Goal: Task Accomplishment & Management: Manage account settings

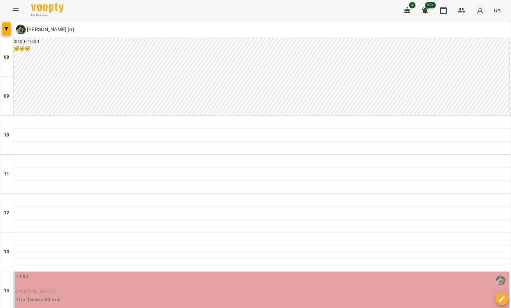
scroll to position [260, 0]
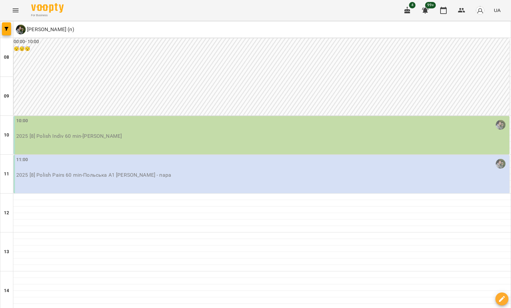
scroll to position [208, 0]
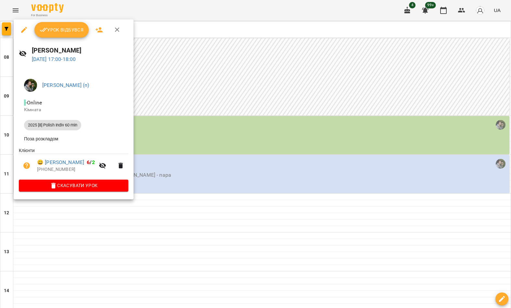
click at [27, 31] on icon "button" at bounding box center [24, 30] width 8 height 8
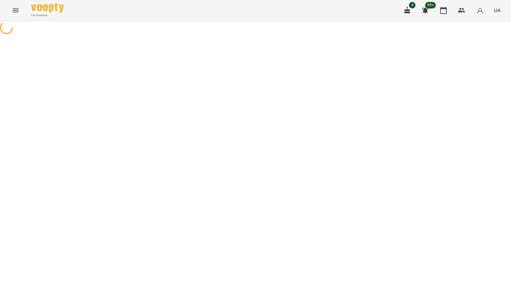
select select "**********"
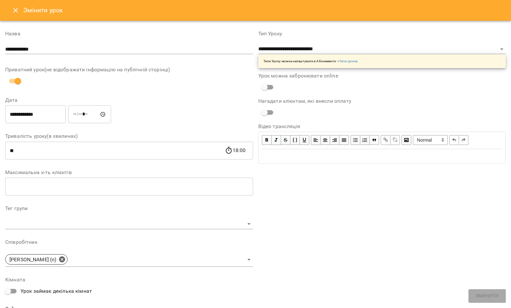
click at [47, 117] on input "**********" at bounding box center [35, 114] width 60 height 18
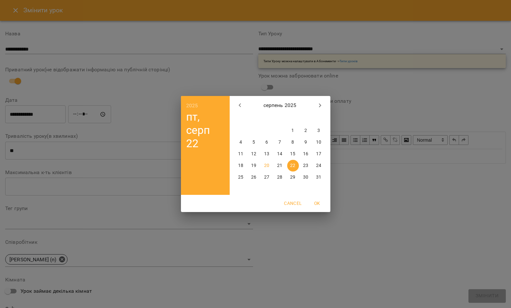
click at [282, 170] on button "21" at bounding box center [280, 166] width 12 height 12
type input "**********"
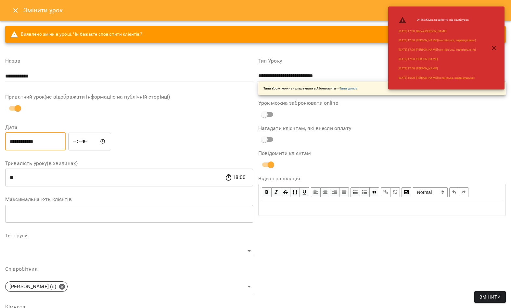
click at [79, 133] on input "*****" at bounding box center [89, 141] width 43 height 18
type input "*****"
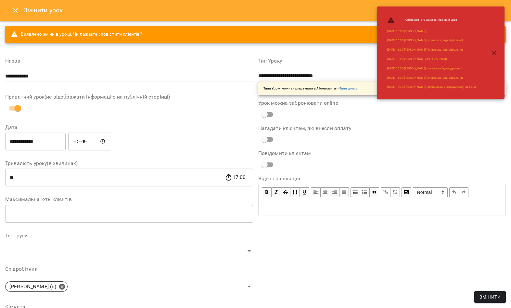
click at [488, 295] on span "Змінити" at bounding box center [489, 297] width 21 height 8
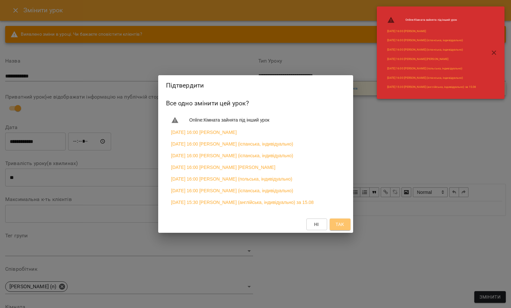
click at [340, 228] on span "Так" at bounding box center [339, 225] width 8 height 8
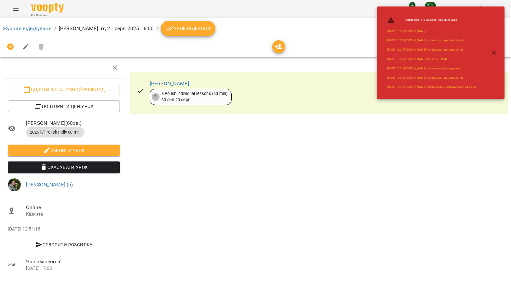
click at [40, 29] on link "Журнал відвідувань" at bounding box center [27, 28] width 49 height 6
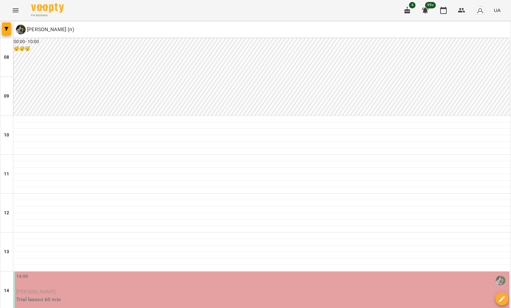
click at [5, 33] on button "button" at bounding box center [6, 28] width 9 height 13
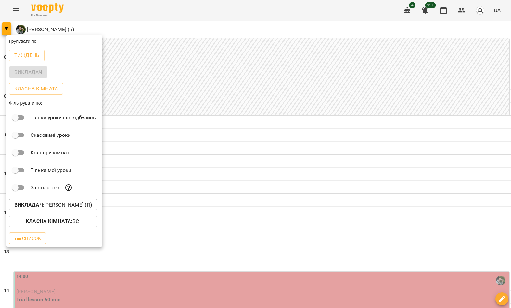
click at [79, 209] on p "Викладач : [PERSON_NAME] (п)" at bounding box center [53, 205] width 78 height 8
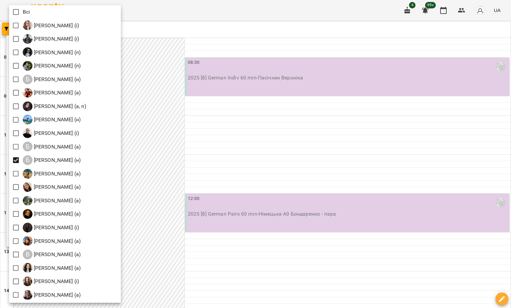
click at [355, 90] on div at bounding box center [255, 154] width 511 height 308
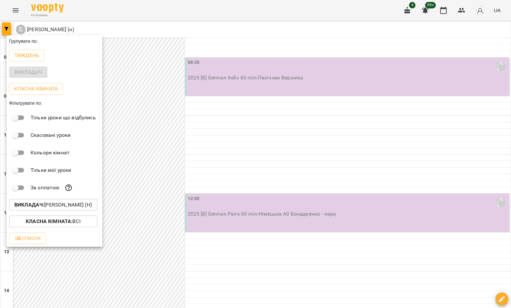
click at [366, 80] on div at bounding box center [255, 154] width 511 height 308
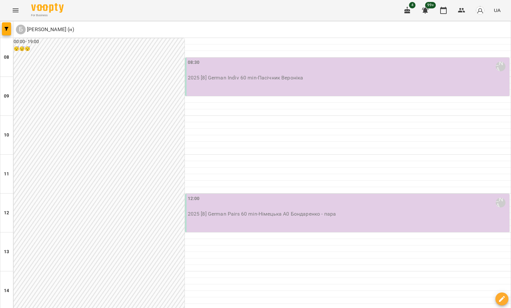
click at [241, 215] on p "2025 [8] German Pairs 60 min - Німецька А0 [PERSON_NAME] - пара" at bounding box center [348, 214] width 320 height 8
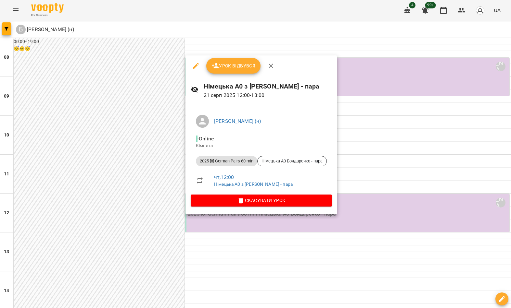
click at [194, 69] on icon "button" at bounding box center [196, 66] width 8 height 8
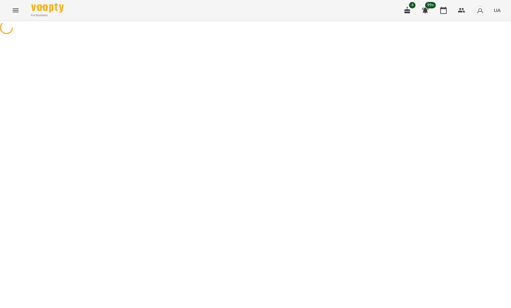
select select "**********"
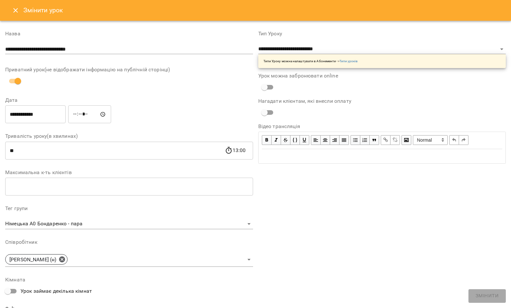
click at [75, 111] on input "*****" at bounding box center [89, 114] width 43 height 18
type input "*****"
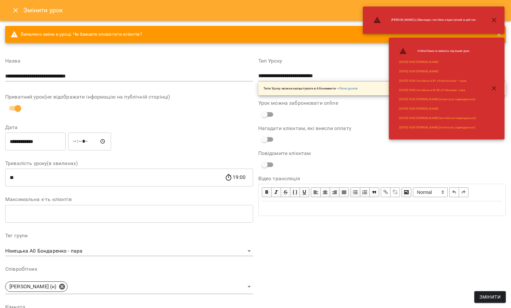
click at [498, 289] on div "**********" at bounding box center [381, 243] width 253 height 385
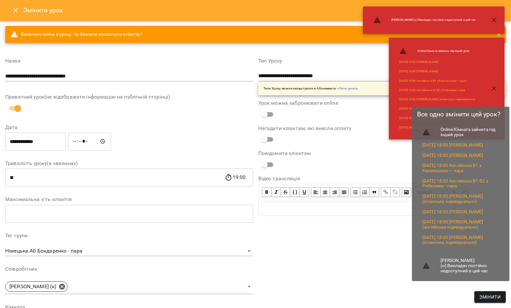
click at [486, 295] on span "Змінити" at bounding box center [489, 297] width 21 height 8
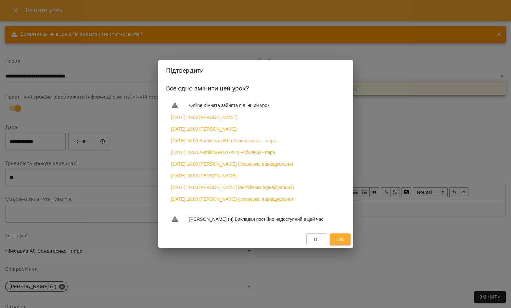
click at [345, 242] on button "Так" at bounding box center [339, 240] width 21 height 12
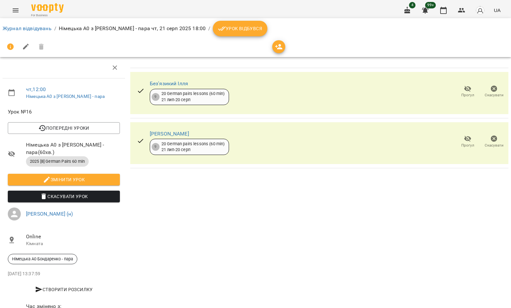
click at [39, 26] on link "Журнал відвідувань" at bounding box center [27, 28] width 49 height 6
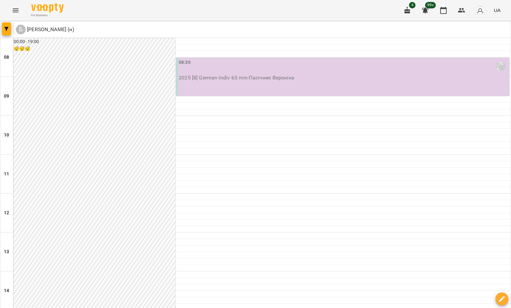
scroll to position [278, 0]
click at [501, 299] on icon "button" at bounding box center [502, 299] width 6 height 6
click at [491, 273] on span "Створити урок" at bounding box center [488, 272] width 34 height 8
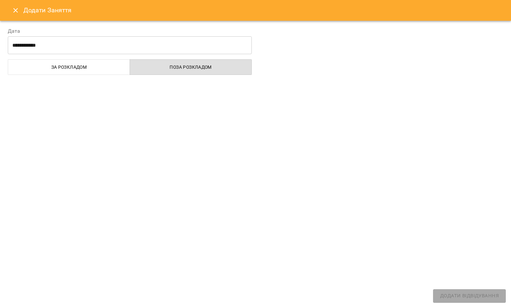
select select
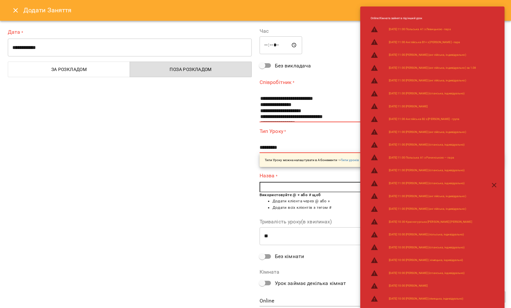
click at [180, 42] on input "**********" at bounding box center [130, 48] width 244 height 18
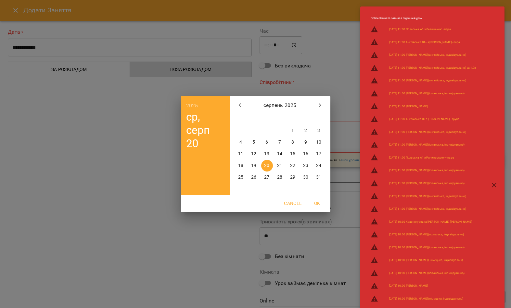
click at [241, 178] on p "25" at bounding box center [240, 177] width 5 height 6
type input "**********"
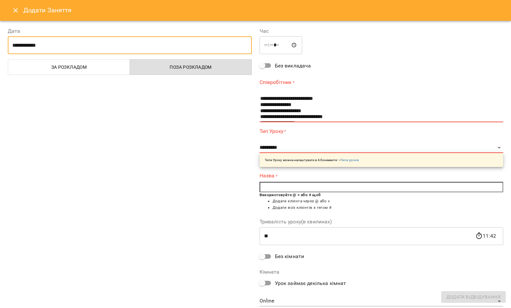
click at [267, 41] on input "*****" at bounding box center [280, 45] width 43 height 18
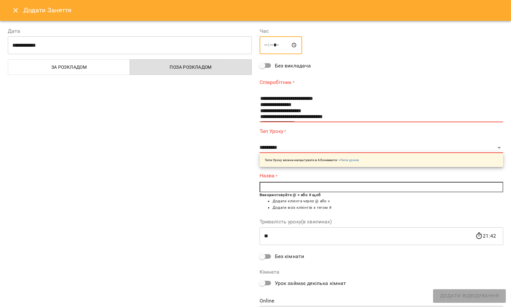
type input "*****"
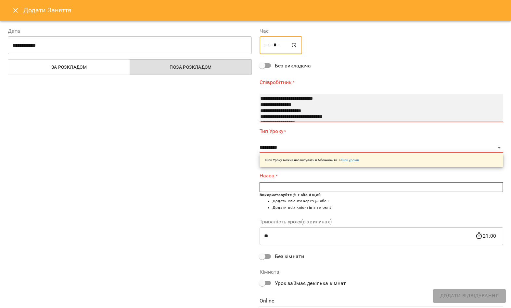
click at [322, 94] on select "**********" at bounding box center [381, 108] width 244 height 29
select select "**********"
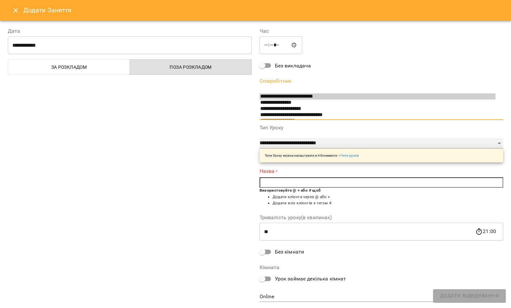
click at [298, 138] on select "**********" at bounding box center [381, 143] width 244 height 10
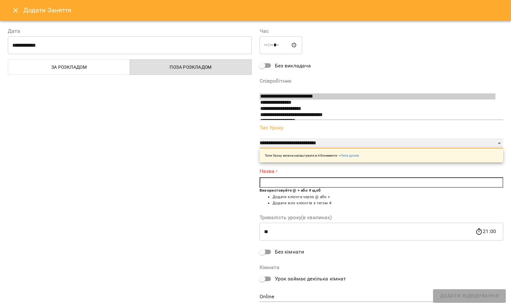
select select "**********"
click at [369, 178] on input "text" at bounding box center [381, 183] width 244 height 10
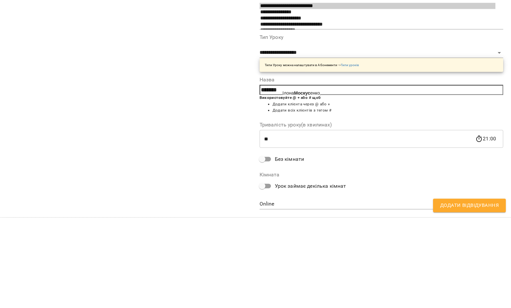
click at [318, 181] on span "[PERSON_NAME] енко" at bounding box center [300, 183] width 37 height 5
type input "**********"
click at [216, 99] on div "**********" at bounding box center [130, 164] width 252 height 290
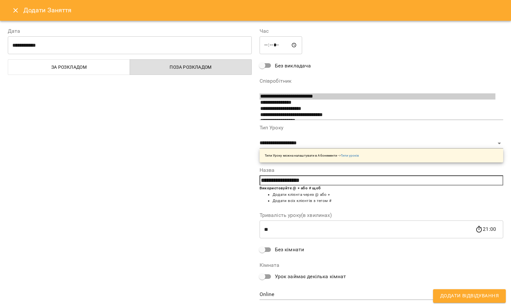
click at [477, 292] on span "Додати Відвідування" at bounding box center [469, 296] width 58 height 8
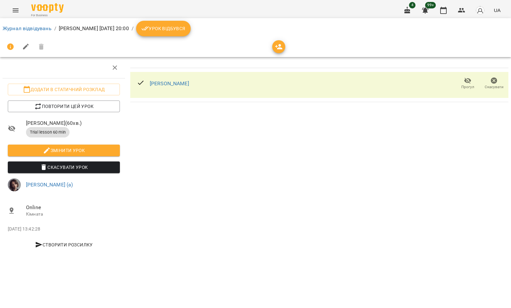
click at [43, 23] on ol "Журнал відвідувань / [PERSON_NAME] [DATE] 20:00 / Урок відбувся" at bounding box center [255, 29] width 505 height 16
click at [44, 22] on ol "Журнал відвідувань / [PERSON_NAME] [DATE] 20:00 / Урок відбувся" at bounding box center [255, 29] width 505 height 16
click at [37, 28] on link "Журнал відвідувань" at bounding box center [27, 28] width 49 height 6
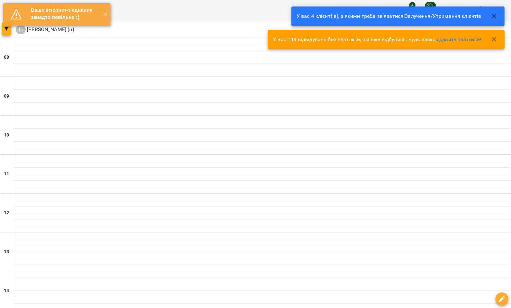
click at [106, 15] on button "✕" at bounding box center [105, 14] width 11 height 23
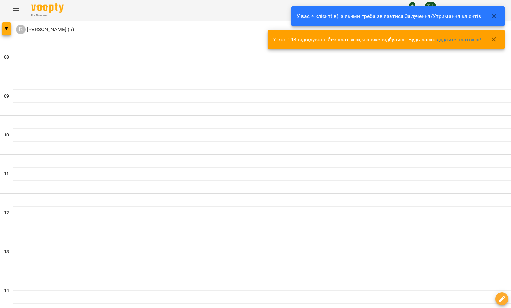
click at [3, 36] on div at bounding box center [6, 29] width 13 height 16
click at [5, 35] on button "button" at bounding box center [6, 28] width 9 height 13
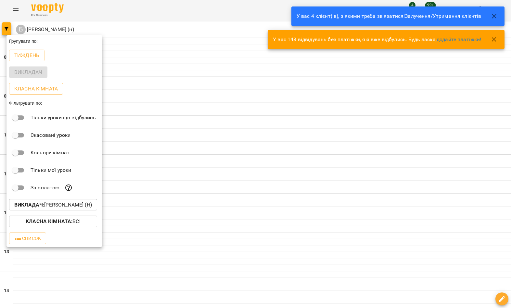
click at [70, 204] on p "Викладач : [PERSON_NAME] (н)" at bounding box center [53, 205] width 78 height 8
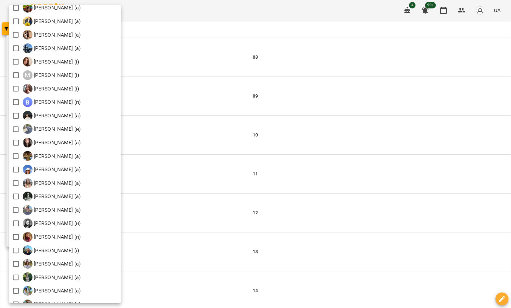
scroll to position [638, 0]
click at [223, 104] on div at bounding box center [255, 154] width 511 height 308
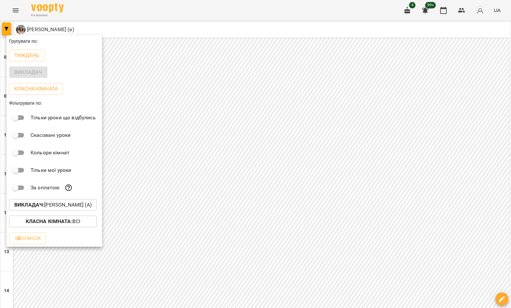
click at [224, 93] on div at bounding box center [255, 154] width 511 height 308
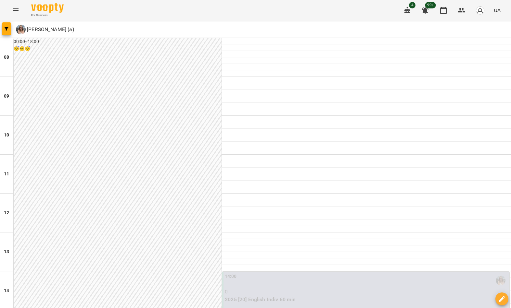
scroll to position [357, 0]
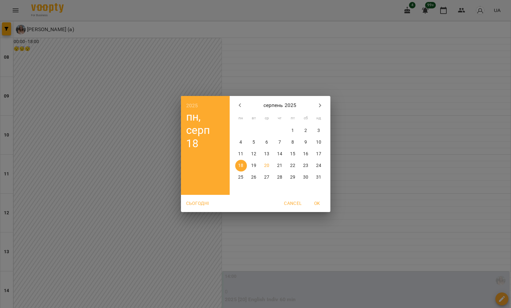
click at [253, 180] on p "26" at bounding box center [253, 177] width 5 height 6
type input "**********"
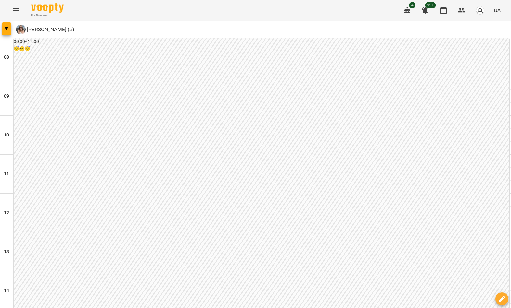
scroll to position [311, 0]
click at [17, 26] on img at bounding box center [21, 30] width 10 height 10
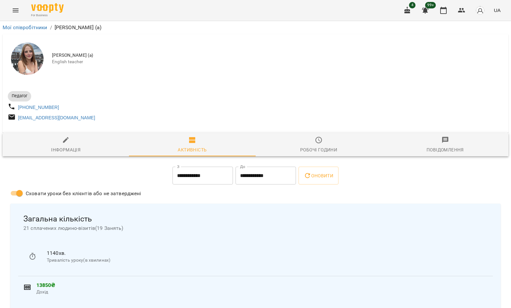
click at [19, 9] on icon "Menu" at bounding box center [16, 10] width 8 height 8
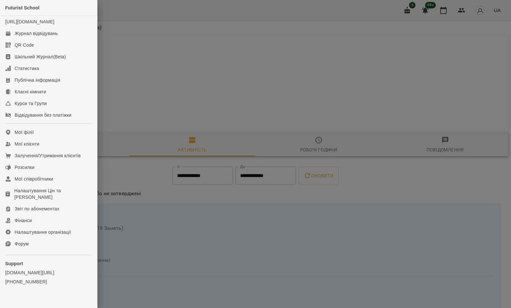
click at [130, 46] on div at bounding box center [255, 154] width 511 height 308
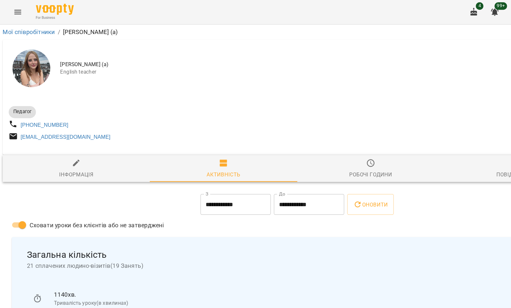
click at [12, 6] on button "Menu" at bounding box center [16, 11] width 16 height 16
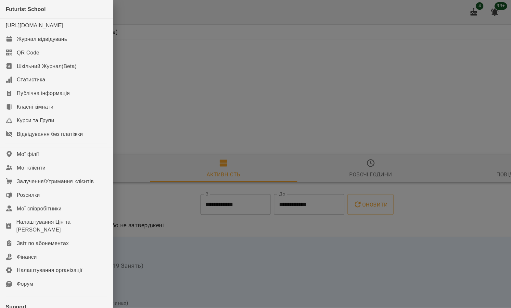
click at [58, 37] on div "Журнал відвідувань" at bounding box center [36, 33] width 43 height 6
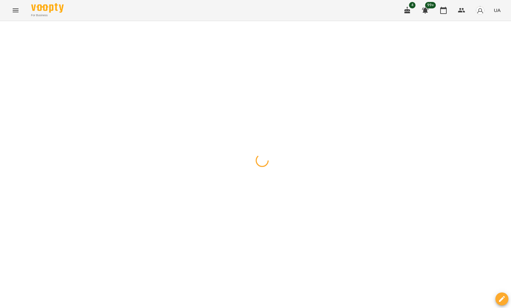
click at [6, 25] on button "button" at bounding box center [6, 28] width 9 height 13
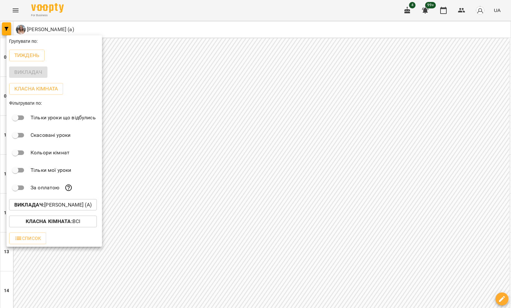
click at [72, 203] on p "Викладач : [PERSON_NAME] (а)" at bounding box center [52, 205] width 77 height 8
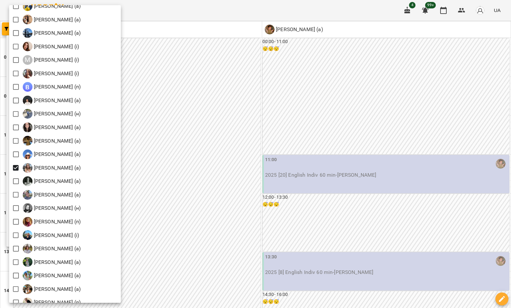
scroll to position [648, 0]
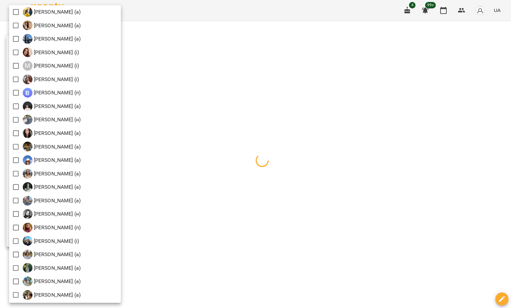
click at [200, 94] on div at bounding box center [255, 154] width 511 height 308
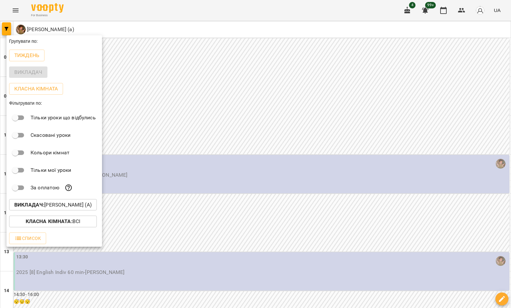
click at [192, 105] on div at bounding box center [255, 154] width 511 height 308
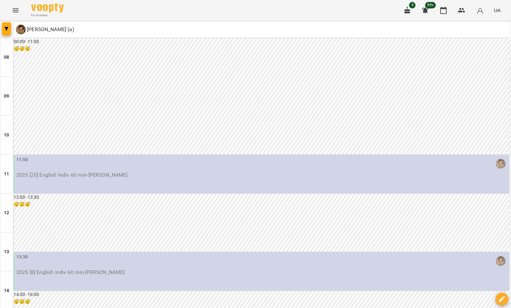
scroll to position [357, 0]
click at [6, 27] on icon "button" at bounding box center [7, 29] width 4 height 4
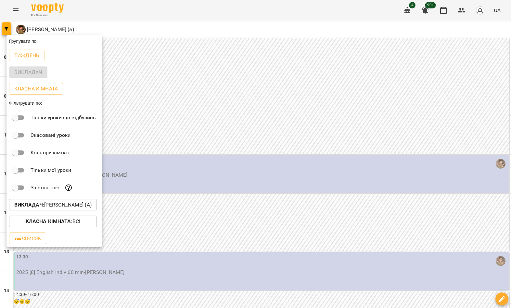
click at [60, 208] on p "Викладач : [PERSON_NAME] (а)" at bounding box center [52, 205] width 77 height 8
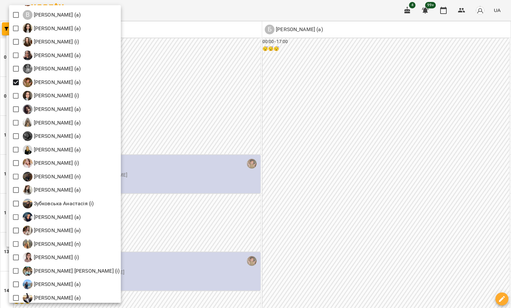
scroll to position [241, 0]
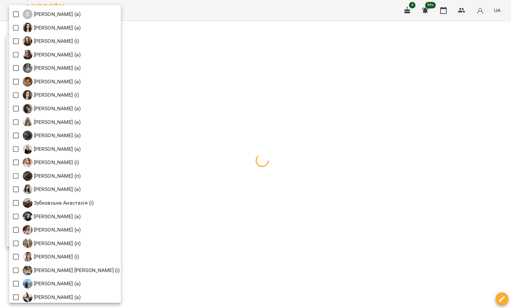
click at [217, 67] on div at bounding box center [255, 154] width 511 height 308
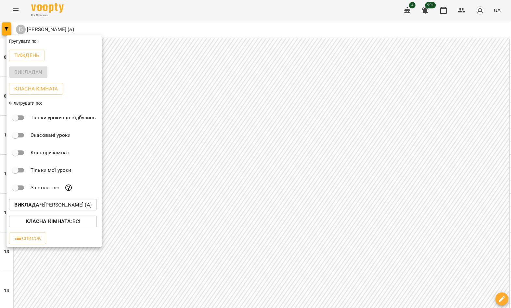
click at [192, 87] on div at bounding box center [255, 154] width 511 height 308
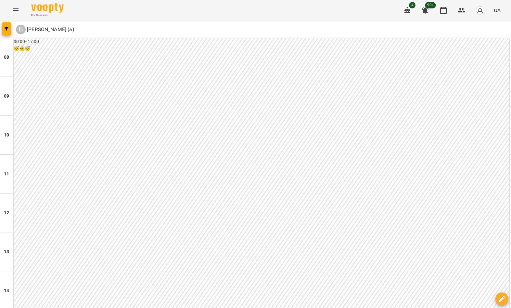
scroll to position [275, 0]
click at [5, 28] on icon "button" at bounding box center [7, 29] width 4 height 4
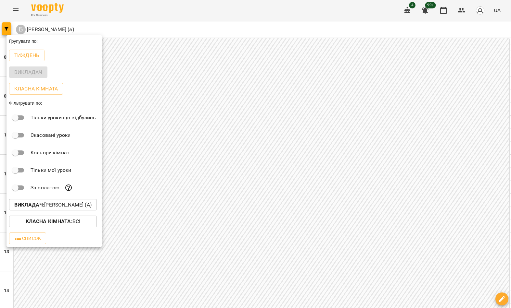
click at [64, 205] on p "Викладач : [PERSON_NAME] (а)" at bounding box center [52, 205] width 77 height 8
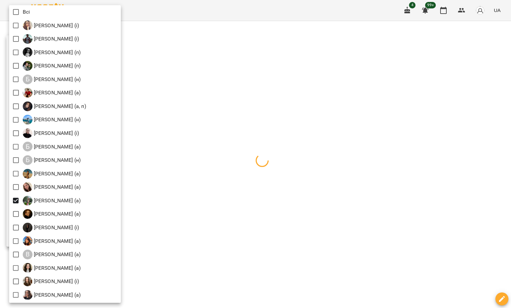
click at [185, 126] on div at bounding box center [255, 154] width 511 height 308
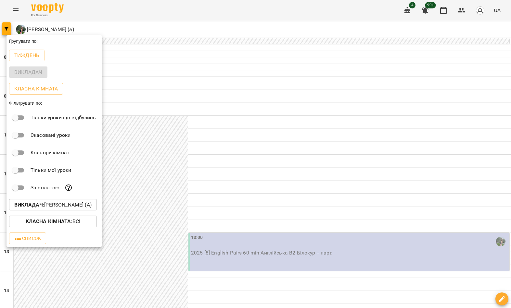
click at [181, 156] on div at bounding box center [255, 154] width 511 height 308
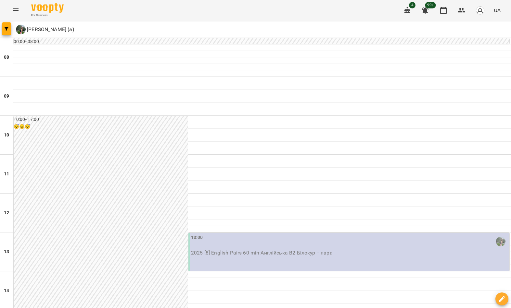
scroll to position [295, 0]
click at [3, 26] on button "button" at bounding box center [6, 28] width 9 height 13
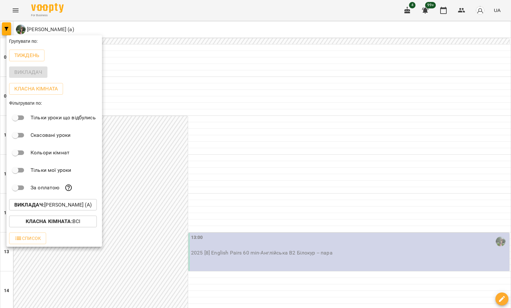
click at [85, 202] on button "Викладач : [PERSON_NAME] (а)" at bounding box center [53, 205] width 88 height 12
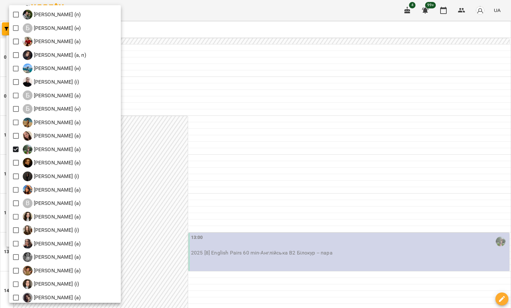
scroll to position [75, 0]
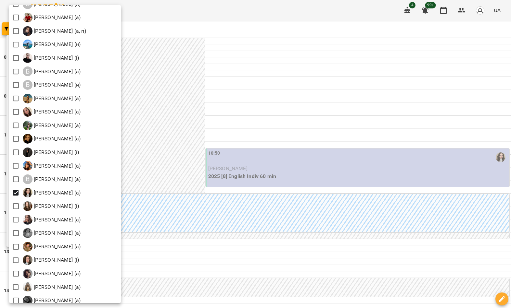
click at [183, 100] on div at bounding box center [255, 154] width 511 height 308
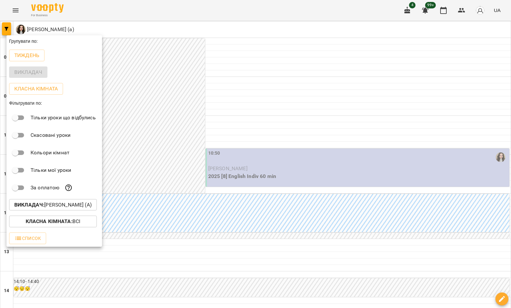
click at [191, 89] on div at bounding box center [255, 154] width 511 height 308
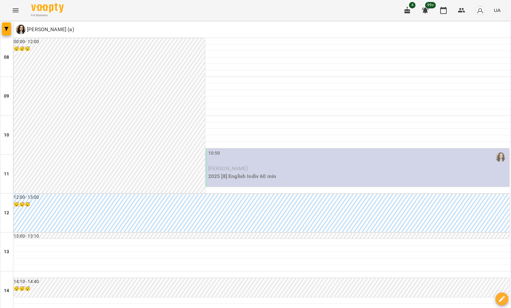
scroll to position [332, 0]
click at [5, 29] on icon "button" at bounding box center [7, 29] width 4 height 4
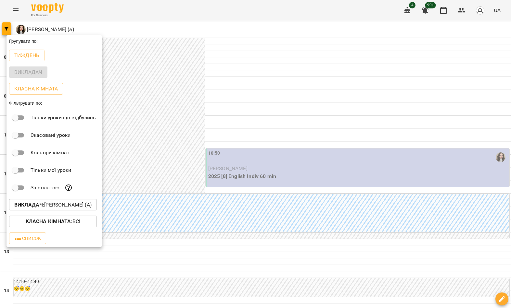
click at [66, 206] on p "Викладач : [PERSON_NAME] (а)" at bounding box center [52, 205] width 77 height 8
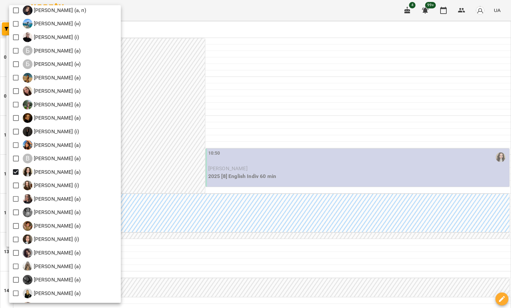
scroll to position [102, 0]
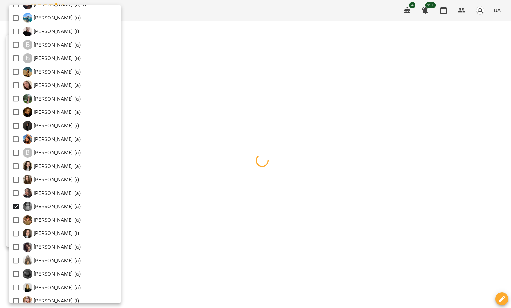
click at [174, 75] on div at bounding box center [255, 154] width 511 height 308
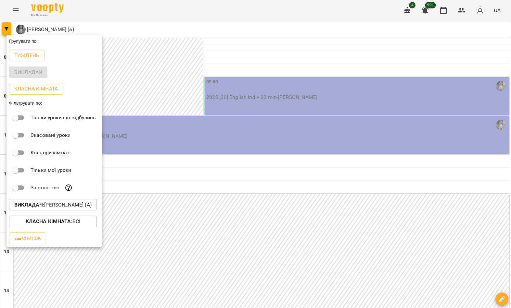
click at [185, 74] on div at bounding box center [255, 154] width 511 height 308
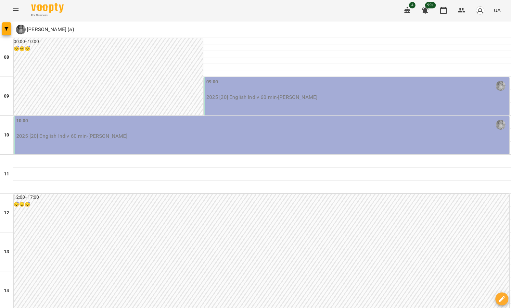
scroll to position [317, 0]
click at [6, 30] on icon "button" at bounding box center [7, 29] width 4 height 4
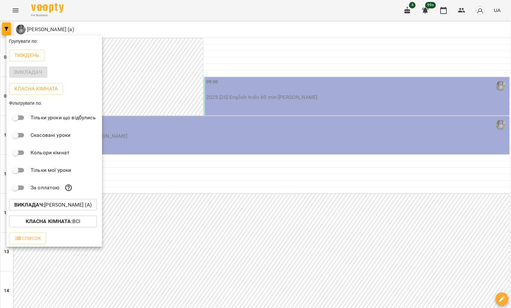
click at [163, 60] on div at bounding box center [255, 154] width 511 height 308
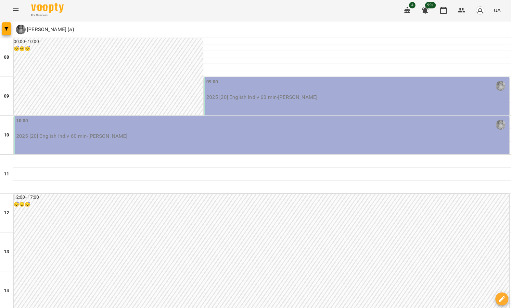
click at [8, 34] on button "button" at bounding box center [6, 28] width 9 height 13
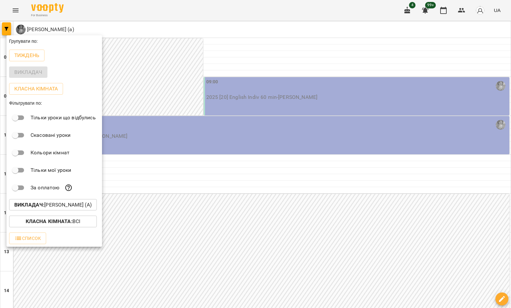
click at [65, 208] on p "Викладач : [PERSON_NAME] (а)" at bounding box center [52, 205] width 77 height 8
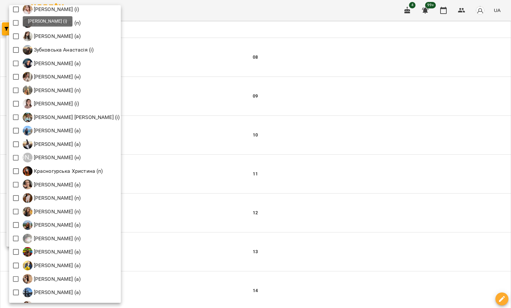
scroll to position [406, 0]
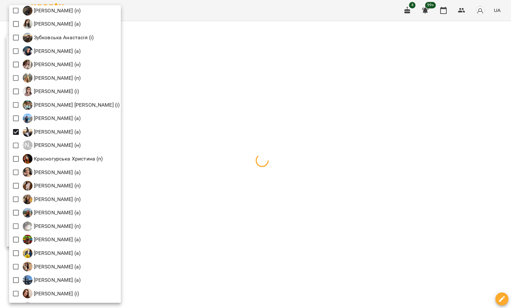
click at [195, 54] on div at bounding box center [255, 154] width 511 height 308
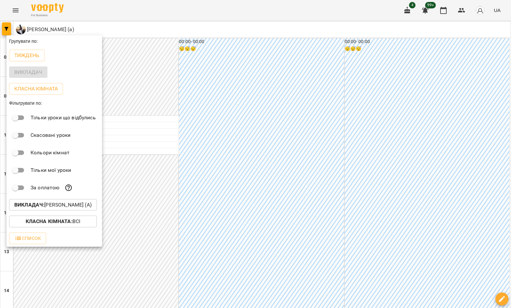
click at [75, 207] on p "Викладач : [PERSON_NAME] (а)" at bounding box center [52, 205] width 77 height 8
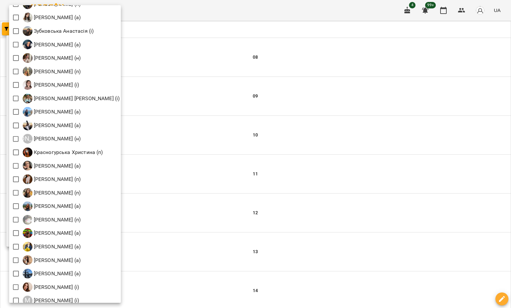
scroll to position [416, 0]
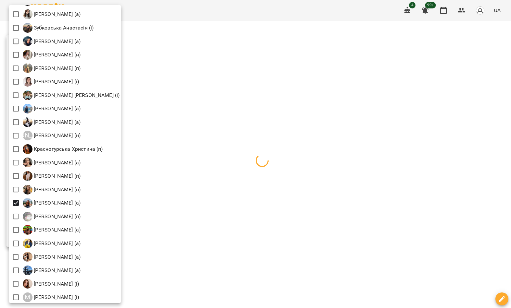
click at [174, 67] on div at bounding box center [255, 154] width 511 height 308
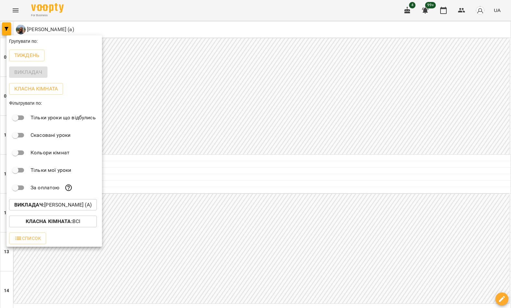
click at [178, 64] on div at bounding box center [255, 154] width 511 height 308
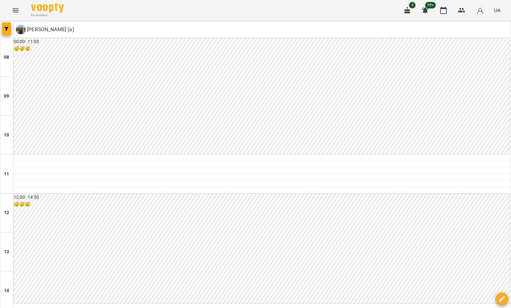
scroll to position [336, 0]
click at [5, 32] on button "button" at bounding box center [6, 28] width 9 height 13
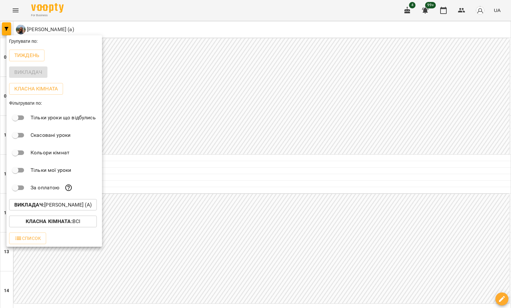
click at [68, 205] on p "Викладач : [PERSON_NAME] (а)" at bounding box center [52, 205] width 77 height 8
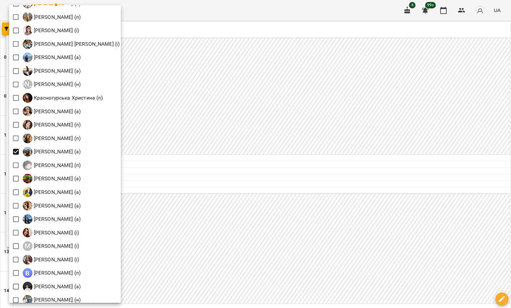
scroll to position [465, 0]
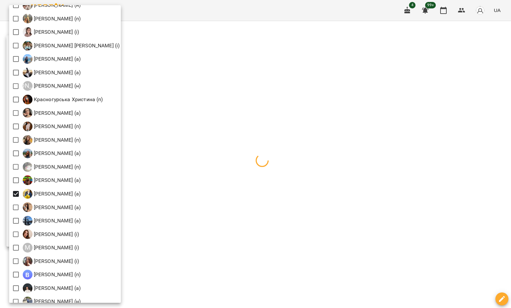
click at [188, 42] on div at bounding box center [255, 154] width 511 height 308
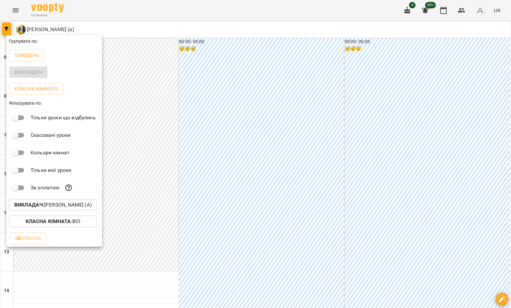
click at [189, 50] on div at bounding box center [255, 154] width 511 height 308
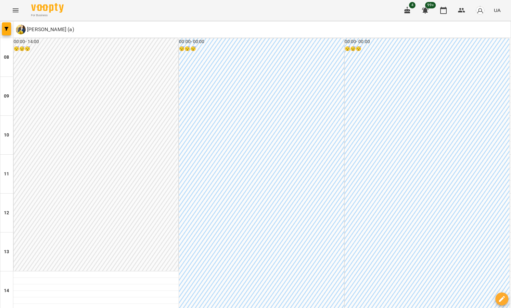
scroll to position [357, 0]
click at [9, 27] on button "button" at bounding box center [6, 28] width 9 height 13
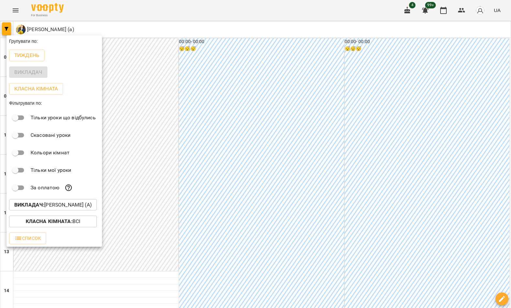
click at [61, 205] on p "Викладач : [PERSON_NAME] (а)" at bounding box center [52, 205] width 77 height 8
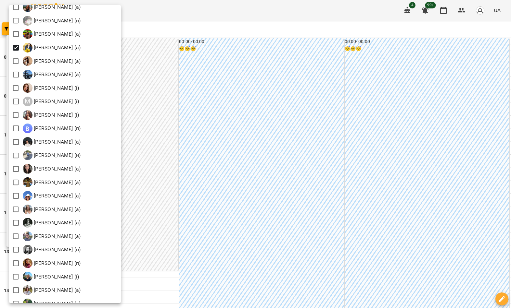
scroll to position [595, 0]
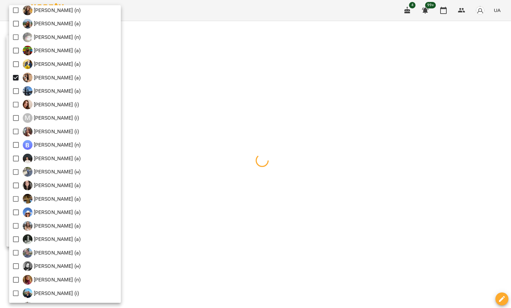
click at [199, 45] on div at bounding box center [255, 154] width 511 height 308
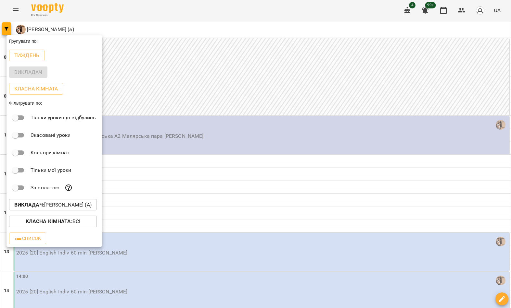
click at [192, 54] on div at bounding box center [255, 154] width 511 height 308
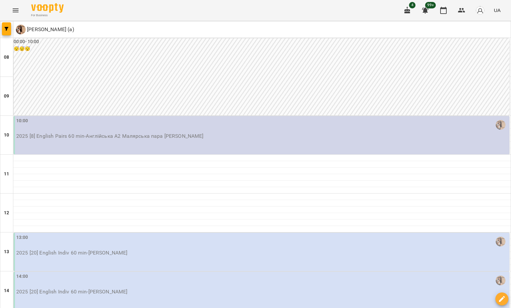
scroll to position [261, 0]
click at [6, 29] on icon "button" at bounding box center [7, 29] width 4 height 4
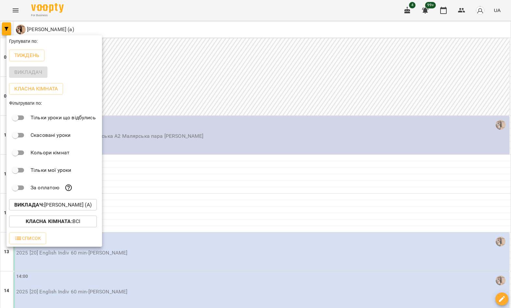
click at [56, 209] on p "Викладач : [PERSON_NAME] (а)" at bounding box center [52, 205] width 77 height 8
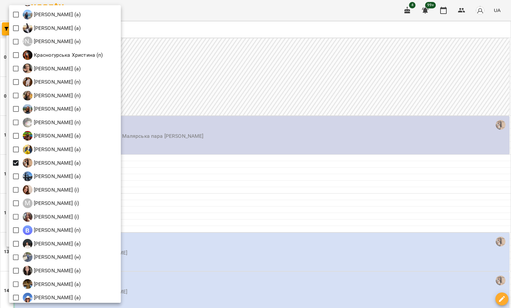
scroll to position [511, 0]
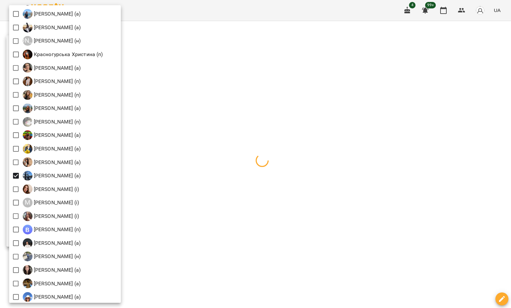
click at [167, 53] on div at bounding box center [255, 154] width 511 height 308
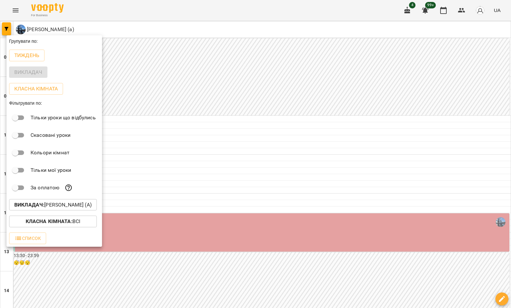
click at [180, 51] on div at bounding box center [255, 154] width 511 height 308
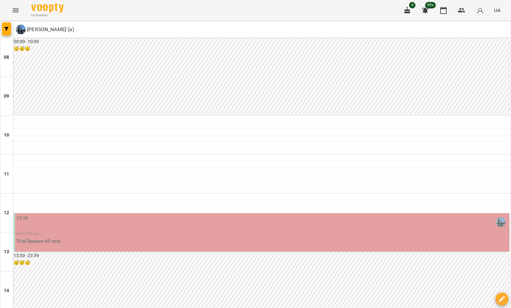
click at [5, 30] on icon "button" at bounding box center [7, 29] width 4 height 4
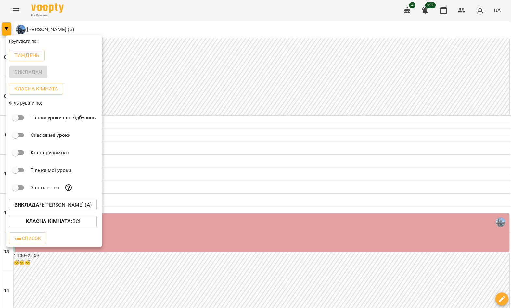
scroll to position [357, 0]
click at [72, 204] on p "Викладач : [PERSON_NAME] (а)" at bounding box center [52, 205] width 77 height 8
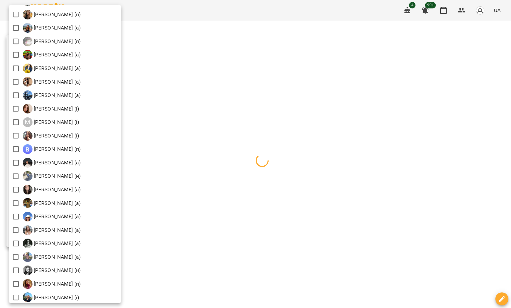
scroll to position [591, 0]
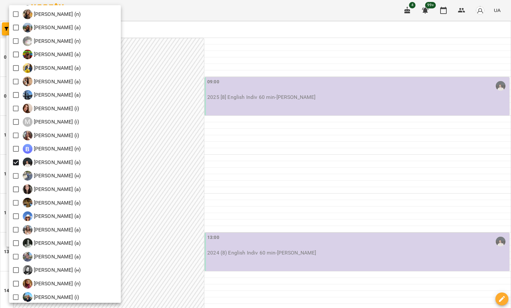
click at [190, 207] on div at bounding box center [255, 154] width 511 height 308
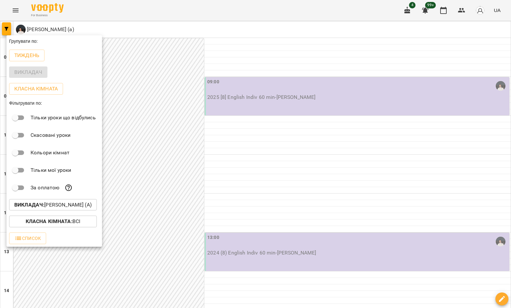
click at [193, 179] on div at bounding box center [255, 154] width 511 height 308
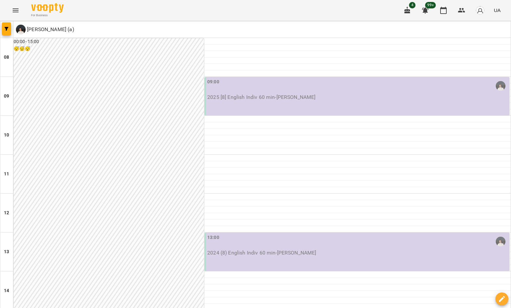
scroll to position [357, 0]
click at [4, 28] on span "button" at bounding box center [6, 29] width 9 height 4
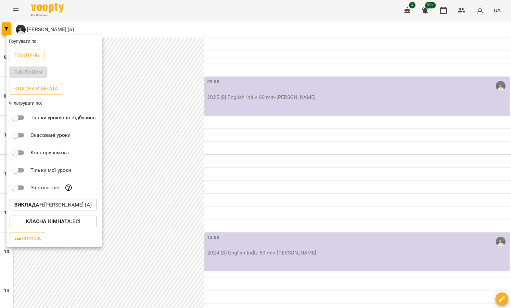
click at [71, 203] on p "Викладач : [PERSON_NAME] (а)" at bounding box center [52, 205] width 77 height 8
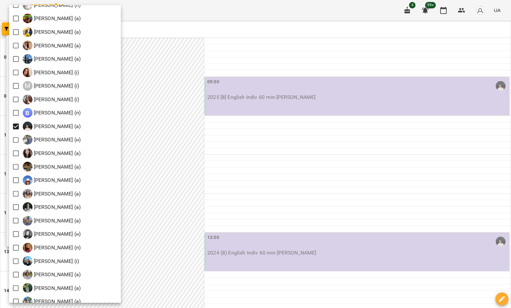
scroll to position [648, 0]
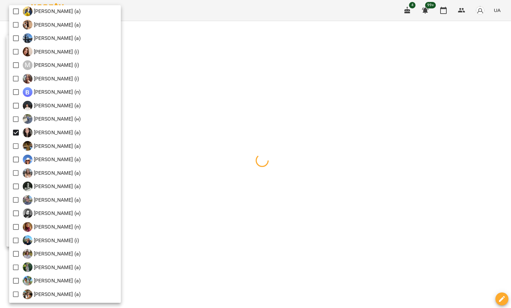
click at [196, 47] on div at bounding box center [255, 154] width 511 height 308
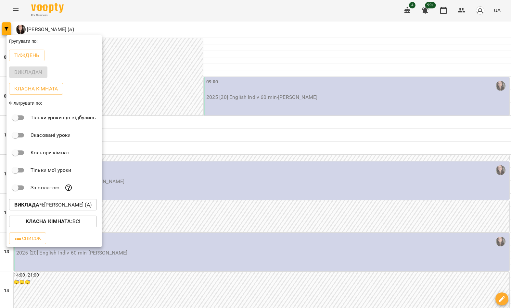
click at [171, 56] on div at bounding box center [255, 154] width 511 height 308
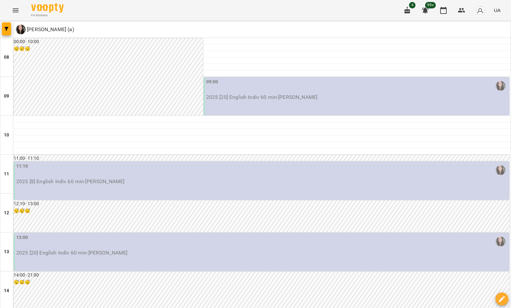
click at [179, 57] on div "00:00 - 10:00 😴😴😴" at bounding box center [108, 76] width 189 height 77
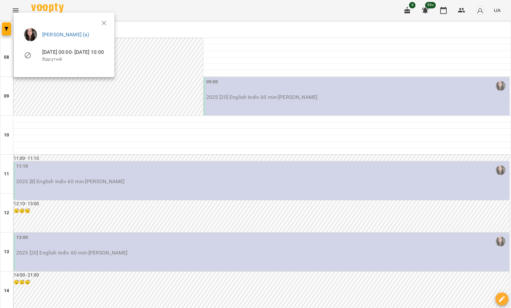
click at [198, 181] on div at bounding box center [255, 154] width 511 height 308
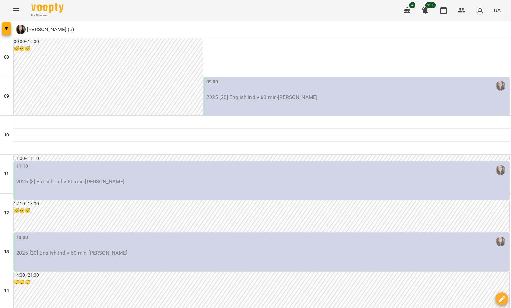
scroll to position [357, 0]
click at [7, 30] on icon "button" at bounding box center [7, 29] width 4 height 4
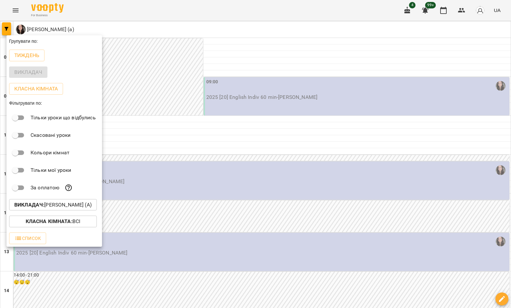
click at [72, 204] on p "Викладач : [PERSON_NAME] (а)" at bounding box center [52, 205] width 77 height 8
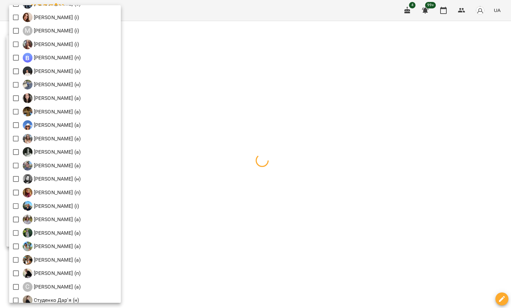
scroll to position [693, 0]
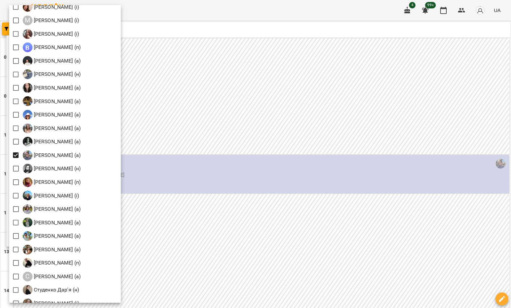
click at [197, 43] on div at bounding box center [255, 154] width 511 height 308
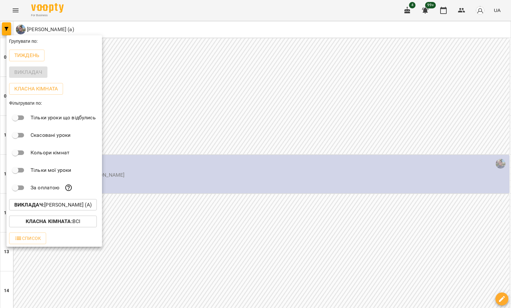
click at [196, 42] on div at bounding box center [255, 154] width 511 height 308
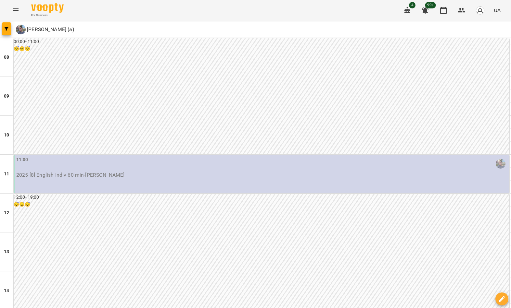
scroll to position [357, 0]
click at [3, 34] on button "button" at bounding box center [6, 28] width 9 height 13
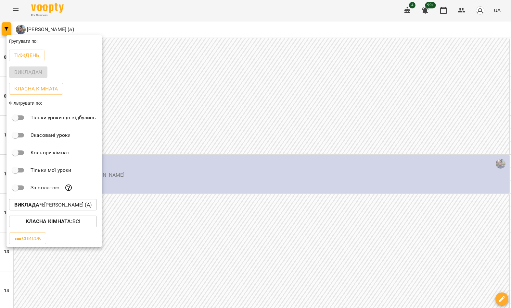
click at [58, 208] on p "Викладач : [PERSON_NAME] (а)" at bounding box center [52, 205] width 77 height 8
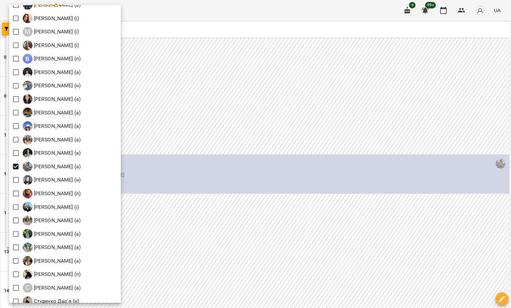
scroll to position [708, 0]
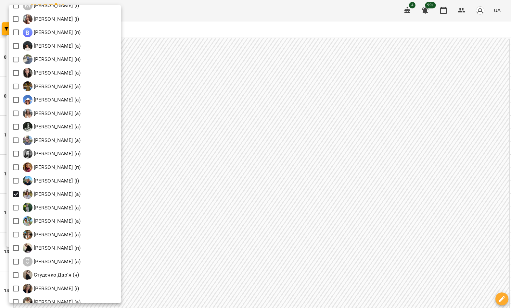
click at [171, 64] on div at bounding box center [255, 154] width 511 height 308
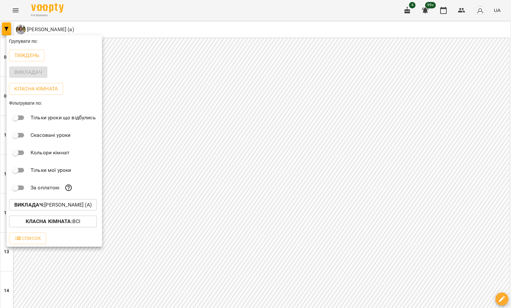
click at [164, 77] on div at bounding box center [255, 154] width 511 height 308
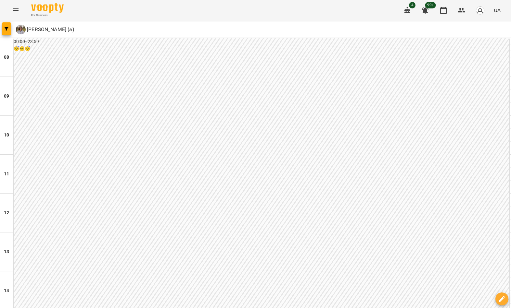
click at [4, 32] on button "button" at bounding box center [6, 28] width 9 height 13
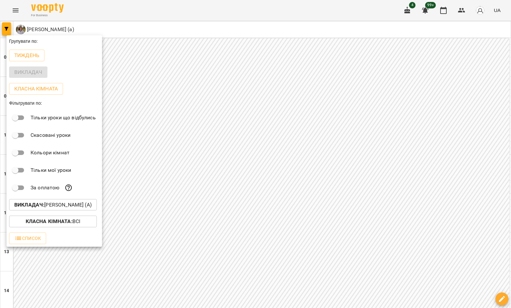
click at [56, 210] on button "Викладач : [PERSON_NAME] (а)" at bounding box center [53, 205] width 88 height 12
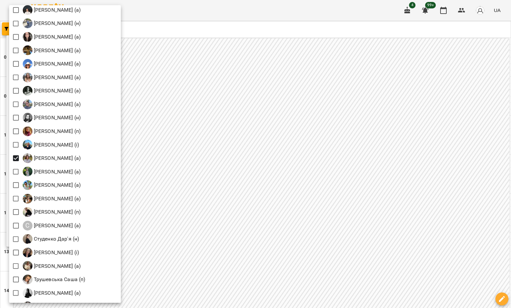
scroll to position [759, 0]
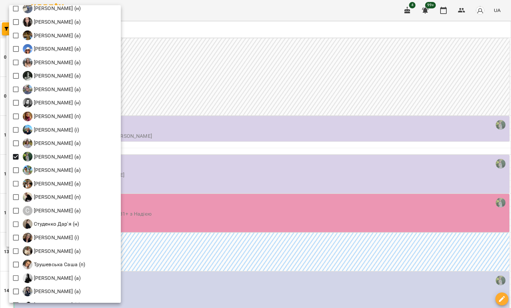
click at [200, 41] on div at bounding box center [255, 154] width 511 height 308
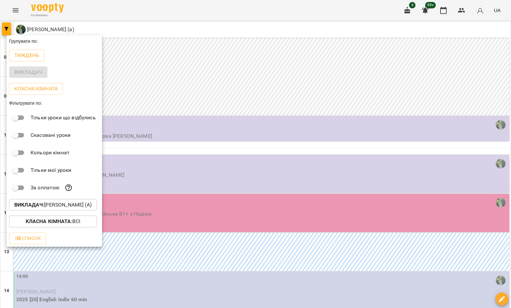
click at [192, 40] on div at bounding box center [255, 154] width 511 height 308
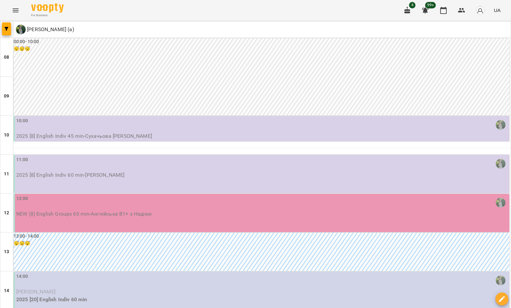
scroll to position [329, 0]
click at [7, 31] on button "button" at bounding box center [6, 28] width 9 height 13
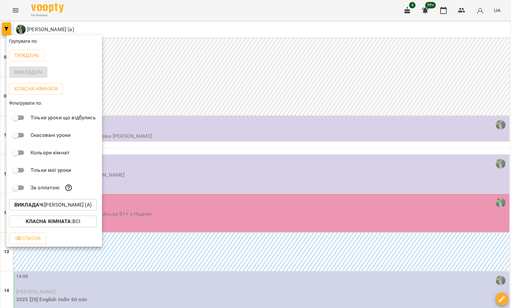
click at [61, 209] on p "Викладач : [PERSON_NAME] (а)" at bounding box center [52, 205] width 77 height 8
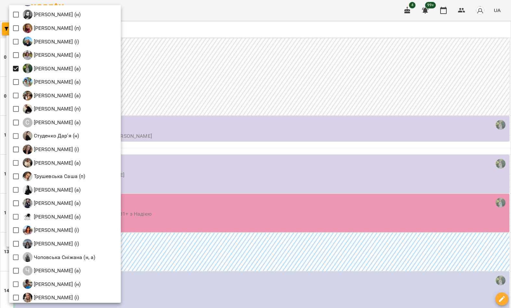
scroll to position [836, 0]
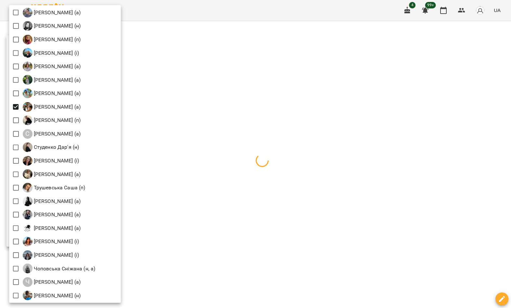
click at [204, 38] on div at bounding box center [255, 154] width 511 height 308
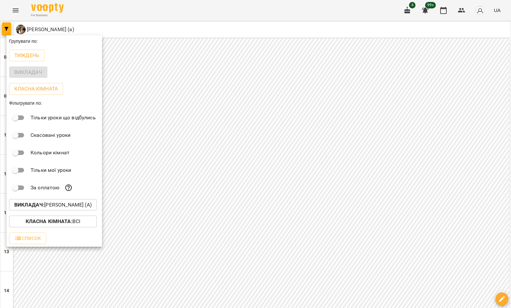
click at [177, 51] on div at bounding box center [255, 154] width 511 height 308
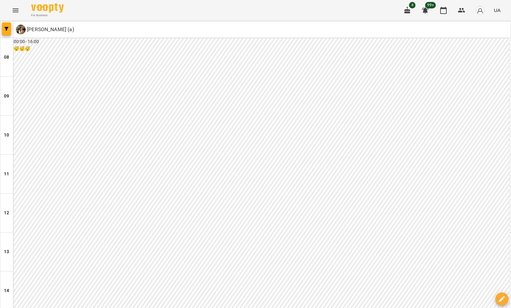
scroll to position [357, 0]
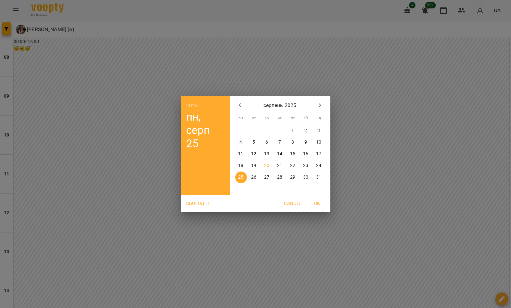
click at [203, 254] on div "2025 пн, серп [DATE] вт ср чт пт сб нд 28 29 30 31 1 2 3 4 5 6 7 8 9 10 11 12 1…" at bounding box center [255, 154] width 511 height 308
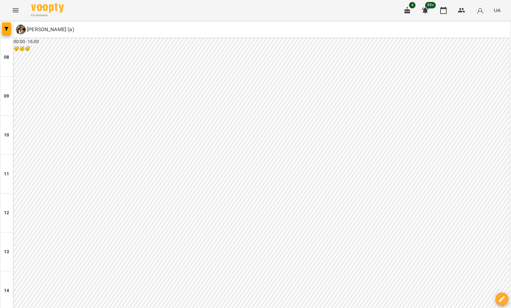
click at [2, 34] on button "button" at bounding box center [6, 28] width 9 height 13
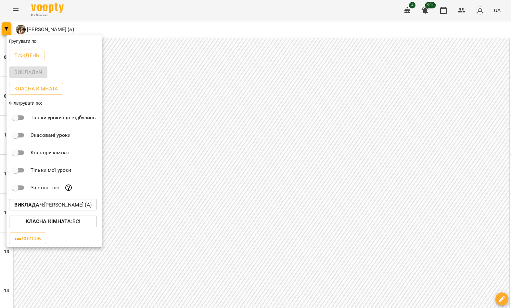
click at [74, 204] on p "Викладач : [PERSON_NAME] (а)" at bounding box center [52, 205] width 77 height 8
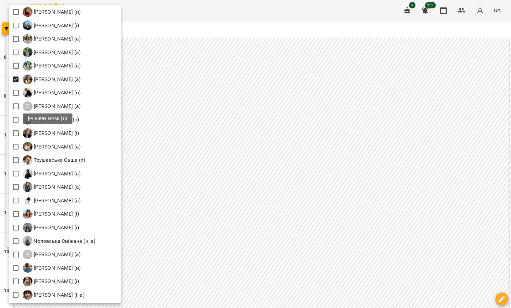
scroll to position [863, 0]
click at [249, 290] on div at bounding box center [255, 154] width 511 height 308
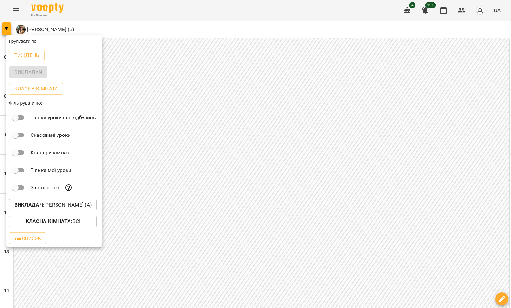
click at [254, 294] on div at bounding box center [255, 154] width 511 height 308
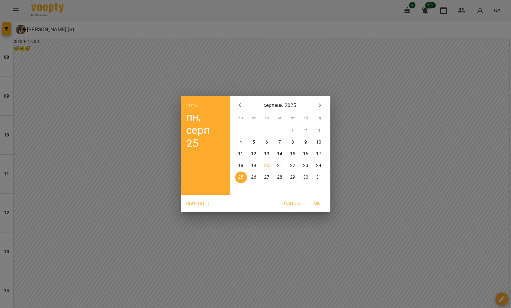
click at [326, 104] on button "button" at bounding box center [320, 106] width 16 height 16
click at [255, 129] on span "2" at bounding box center [254, 131] width 12 height 6
type input "**********"
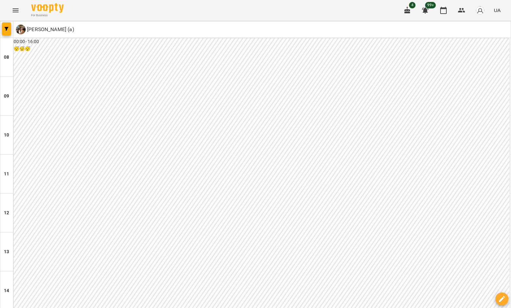
scroll to position [326, 0]
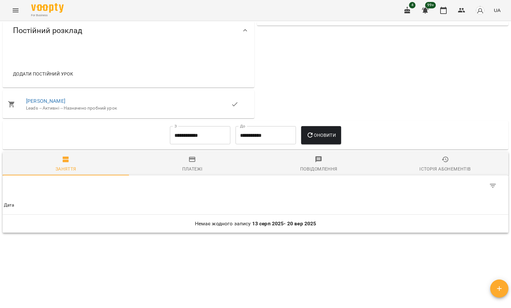
scroll to position [261, 0]
click at [57, 105] on link "[PERSON_NAME]" at bounding box center [45, 101] width 39 height 6
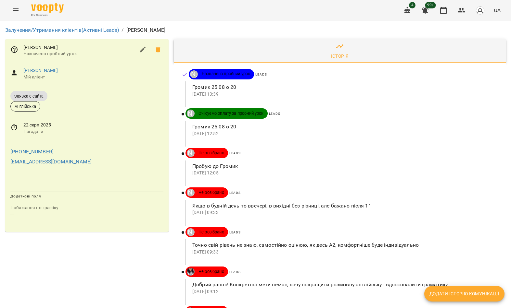
click at [39, 126] on span "22 серп 2025" at bounding box center [93, 125] width 140 height 6
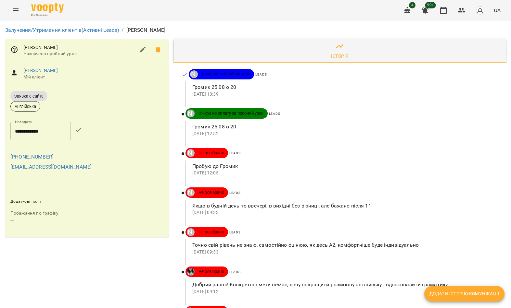
click at [50, 126] on input "**********" at bounding box center [40, 131] width 60 height 18
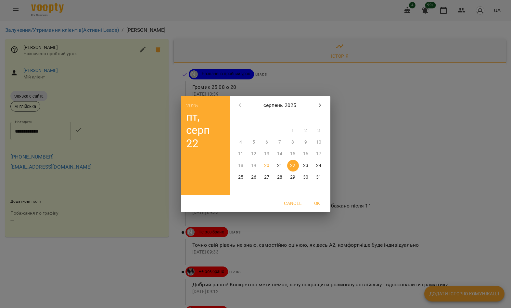
click at [322, 168] on span "24" at bounding box center [319, 166] width 12 height 6
type input "**********"
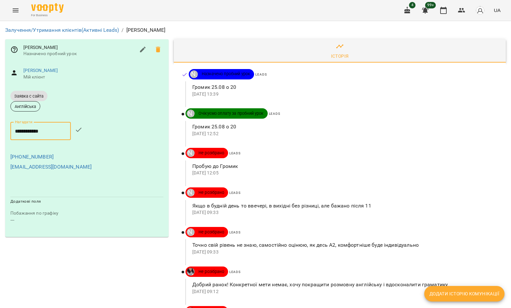
click at [81, 133] on icon "button" at bounding box center [79, 130] width 8 height 8
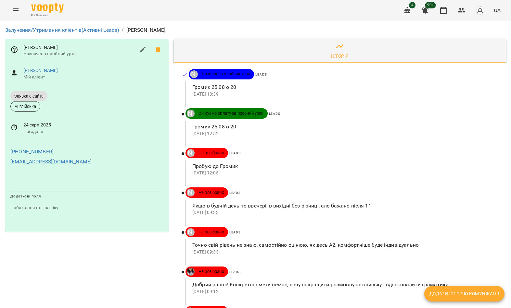
click at [54, 68] on link "[PERSON_NAME]" at bounding box center [40, 70] width 35 height 5
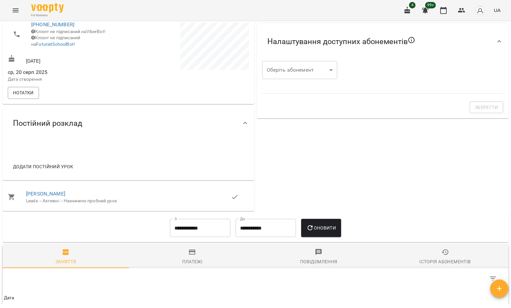
scroll to position [171, 0]
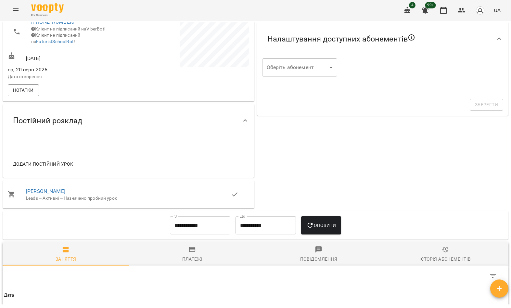
click at [33, 94] on span "Нотатки" at bounding box center [23, 90] width 21 height 8
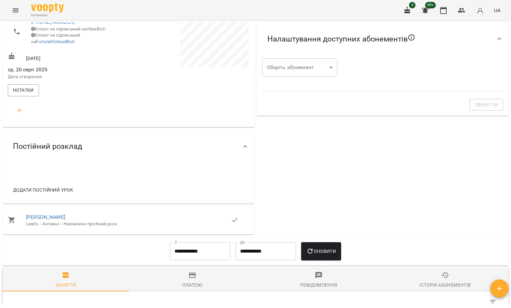
click at [18, 118] on button "button" at bounding box center [20, 111] width 16 height 16
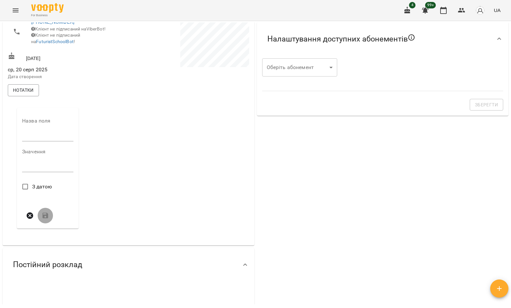
click at [58, 142] on input "text" at bounding box center [47, 136] width 51 height 10
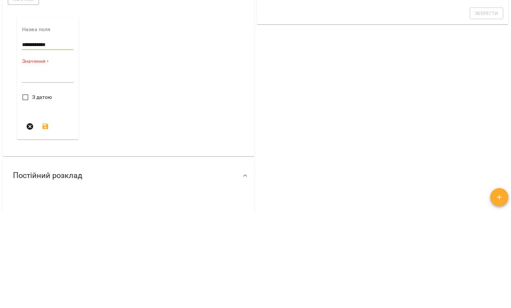
type input "**********"
click at [61, 166] on textarea at bounding box center [47, 169] width 51 height 6
type textarea "**********"
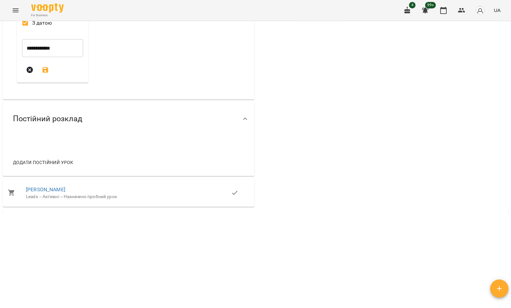
scroll to position [250, 0]
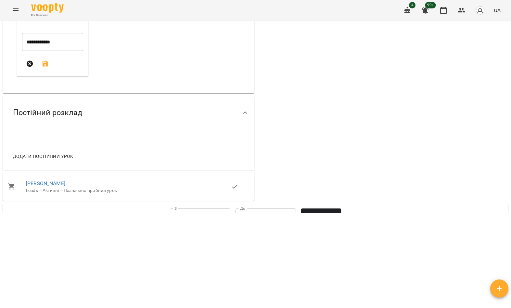
click at [49, 68] on icon "submit" at bounding box center [46, 64] width 8 height 8
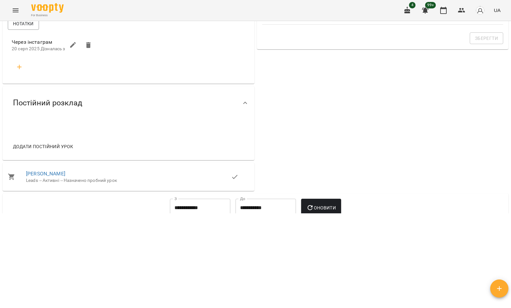
scroll to position [144, 0]
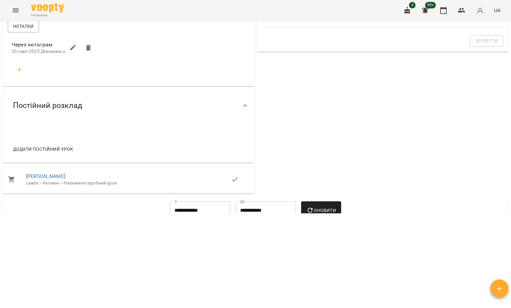
click at [20, 74] on icon "button" at bounding box center [20, 70] width 8 height 8
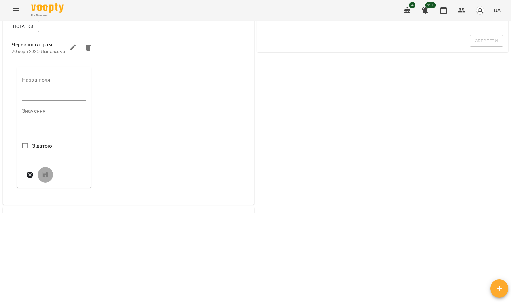
click at [79, 101] on input "text" at bounding box center [54, 96] width 64 height 10
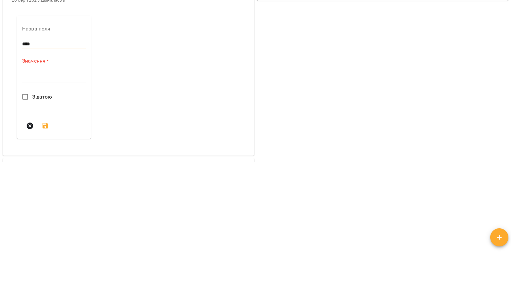
type input "****"
click at [52, 126] on textarea at bounding box center [54, 129] width 64 height 6
click at [43, 126] on textarea at bounding box center [54, 129] width 64 height 6
paste textarea "**********"
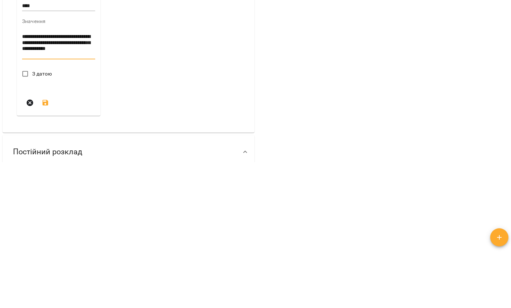
scroll to position [186, 0]
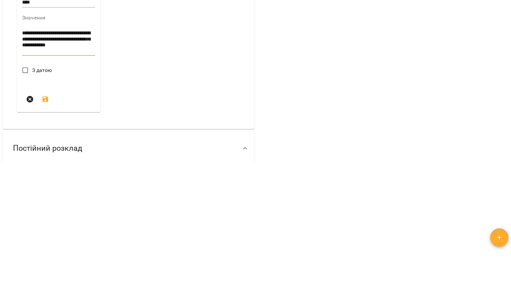
type textarea "**********"
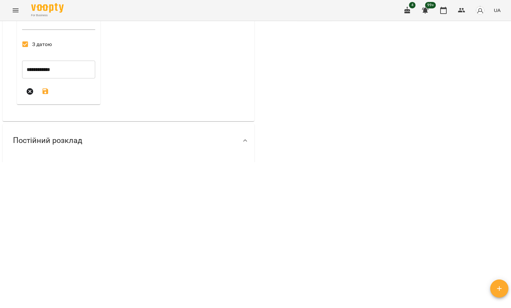
scroll to position [211, 0]
click at [48, 95] on icon "submit" at bounding box center [46, 92] width 6 height 6
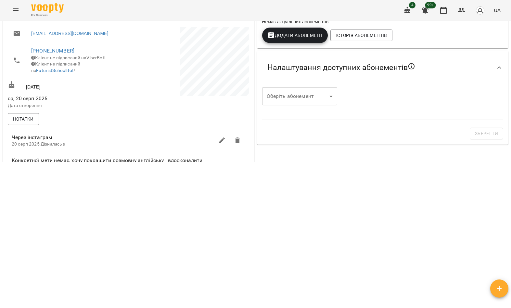
scroll to position [-1, 0]
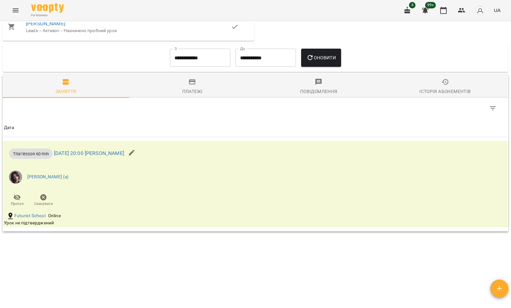
scroll to position [338, 0]
click at [57, 28] on link "[PERSON_NAME]" at bounding box center [45, 24] width 39 height 6
